Goal: Information Seeking & Learning: Learn about a topic

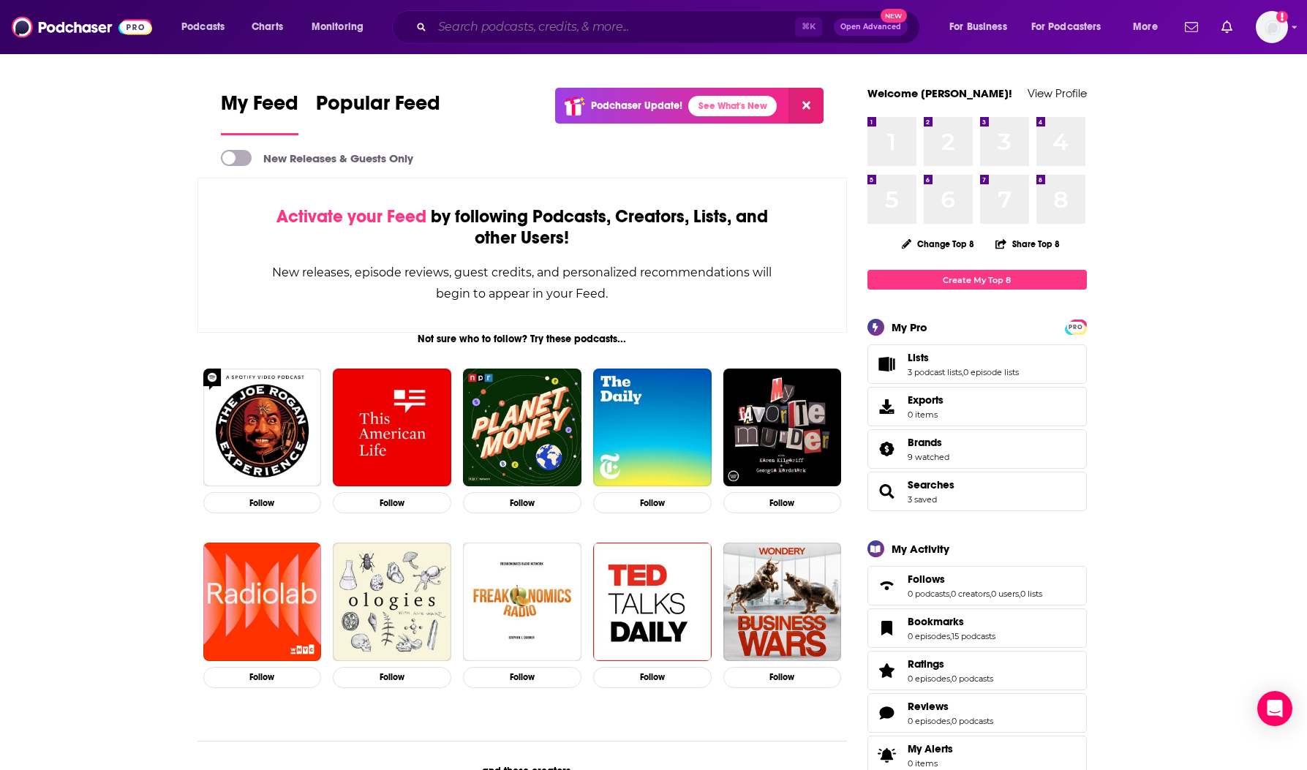
click at [557, 18] on input "Search podcasts, credits, & more..." at bounding box center [613, 26] width 363 height 23
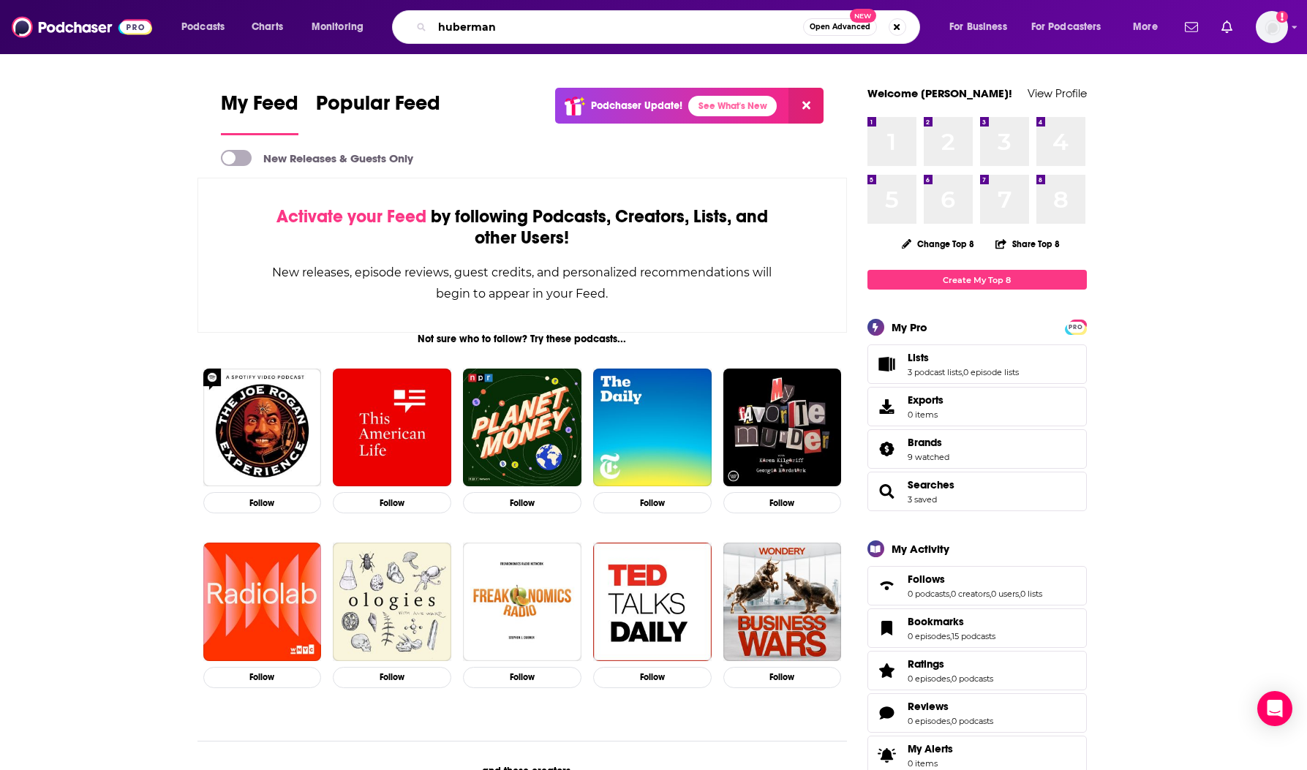
click at [507, 29] on input "huberman" at bounding box center [617, 26] width 371 height 23
type input "huberman"
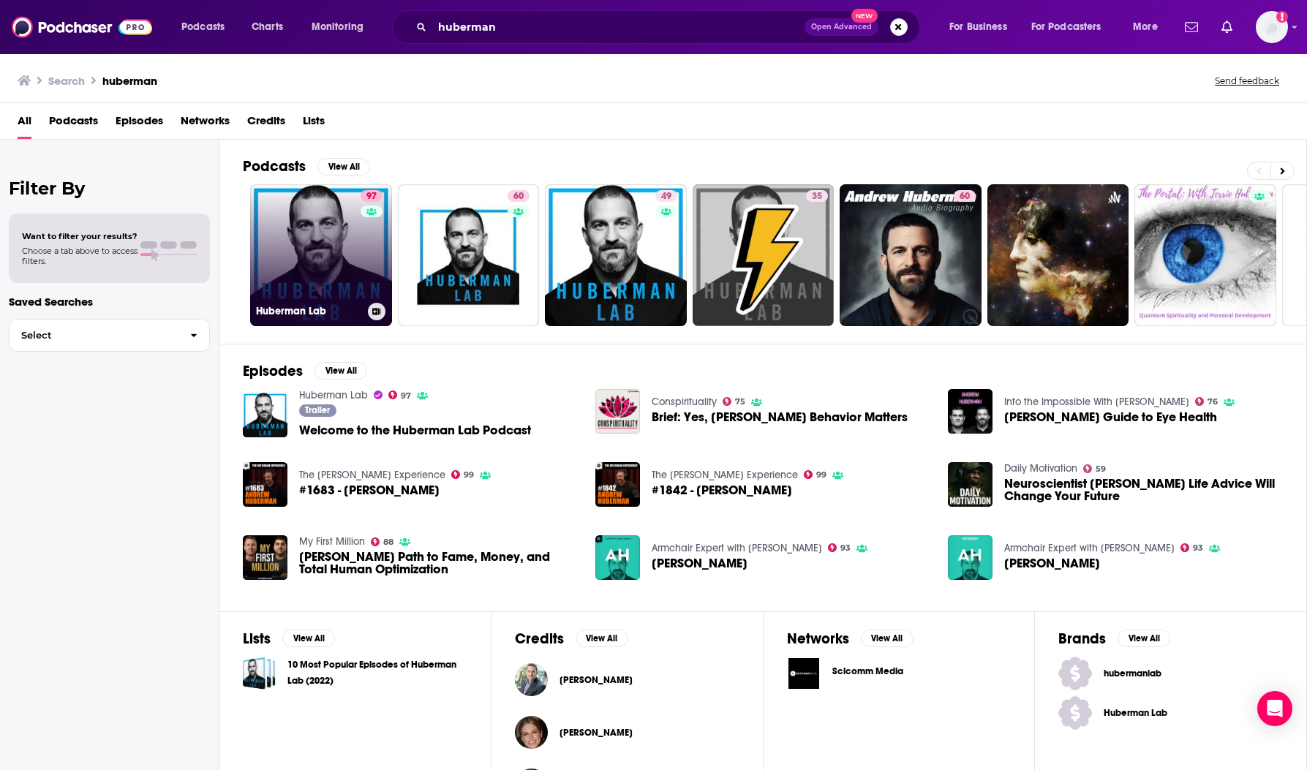
click at [330, 263] on link "97 Huberman Lab" at bounding box center [321, 255] width 142 height 142
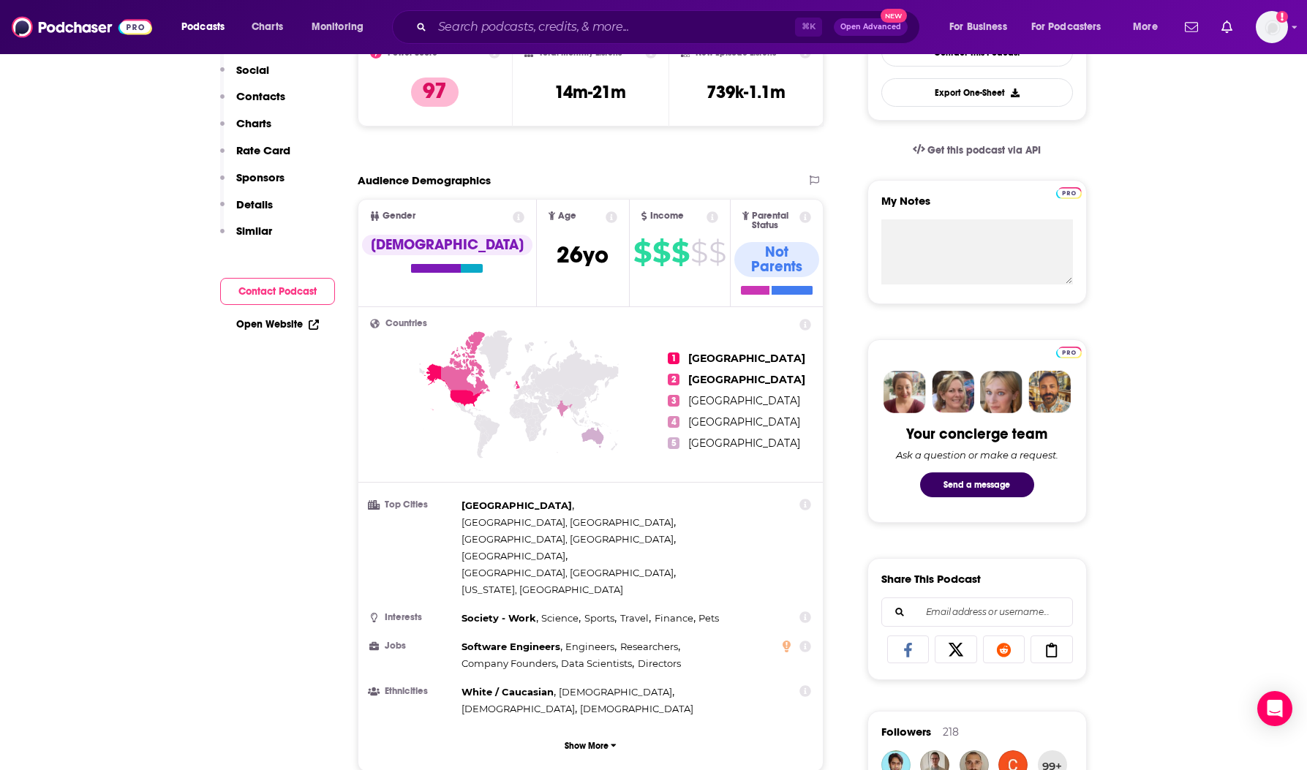
scroll to position [529, 0]
